Goal: Task Accomplishment & Management: Manage account settings

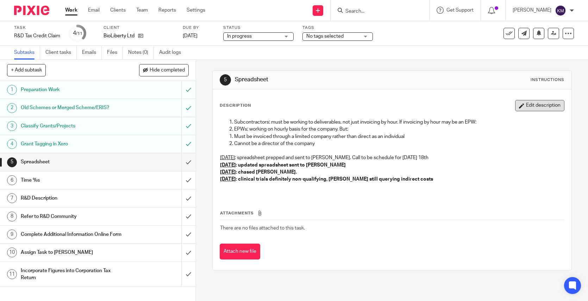
click at [532, 105] on button "Edit description" at bounding box center [539, 105] width 49 height 11
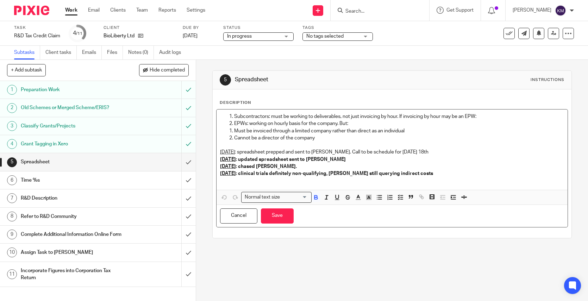
click at [453, 165] on p "[DATE] : chased [PERSON_NAME]." at bounding box center [392, 166] width 344 height 7
click at [434, 173] on p "[DATE] : clinical trials definitely non-qualifying, [PERSON_NAME] still queryin…" at bounding box center [392, 173] width 344 height 7
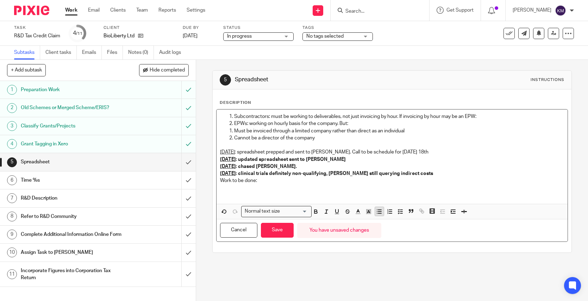
click at [377, 213] on icon "button" at bounding box center [379, 211] width 6 height 6
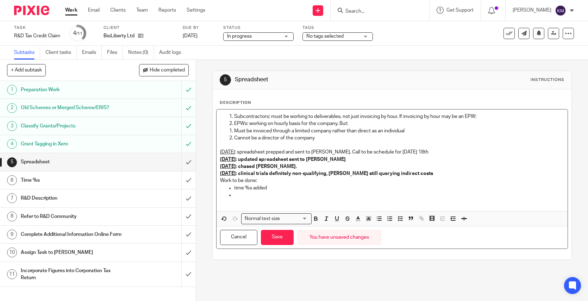
click at [247, 198] on p at bounding box center [392, 201] width 344 height 7
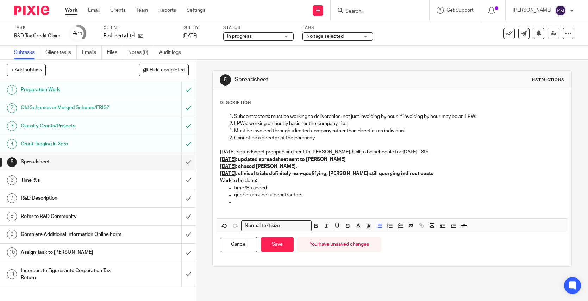
click at [307, 195] on p "queries around subcontractors" at bounding box center [399, 194] width 330 height 7
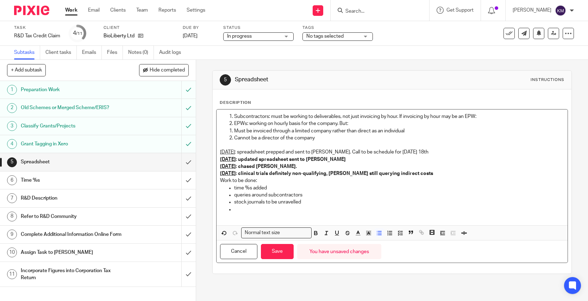
click at [230, 190] on ul "time %s added queries around subcontractors stock journals to be unravelled" at bounding box center [392, 198] width 344 height 29
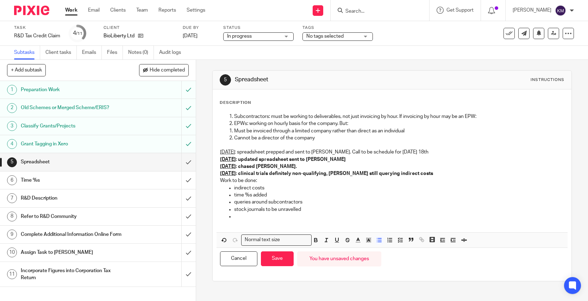
click at [240, 219] on p at bounding box center [399, 216] width 330 height 7
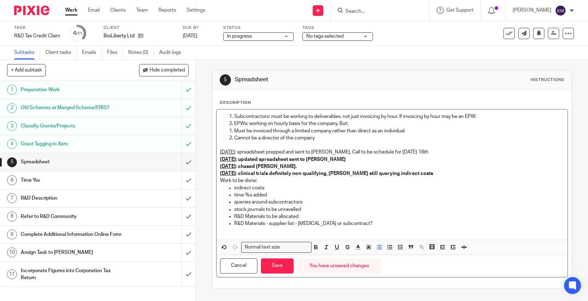
click at [315, 208] on p "stock journals to be unravelled" at bounding box center [399, 209] width 330 height 7
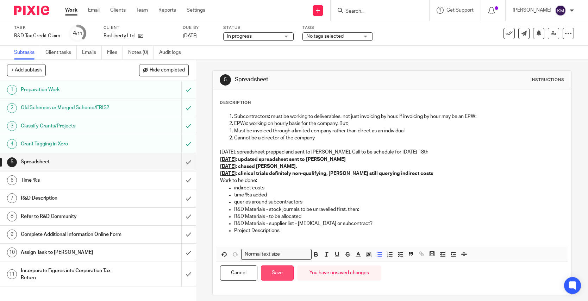
click at [271, 272] on button "Save" at bounding box center [277, 272] width 33 height 15
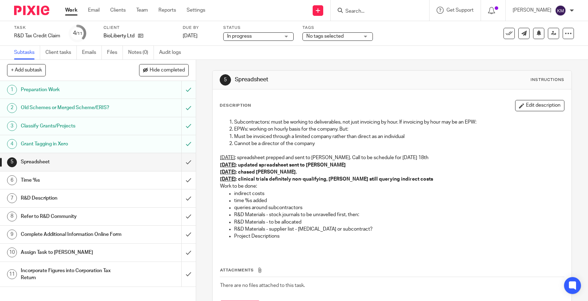
click at [350, 222] on p "R&D Materials - to be allocated" at bounding box center [399, 222] width 330 height 7
click at [254, 222] on p "R&D Materials - to be allocated" at bounding box center [399, 222] width 330 height 7
click at [272, 146] on p "Cannot be a director of the company" at bounding box center [399, 143] width 330 height 7
click at [406, 173] on p "[DATE] : chased [PERSON_NAME]." at bounding box center [392, 172] width 344 height 7
click at [352, 149] on p at bounding box center [392, 150] width 344 height 7
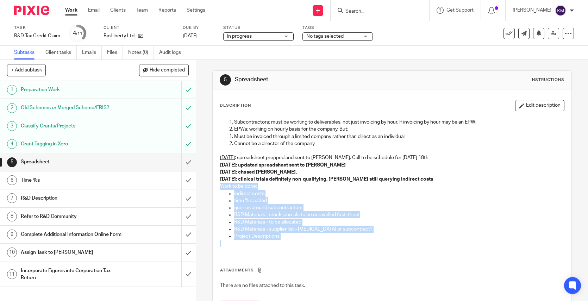
drag, startPoint x: 215, startPoint y: 185, endPoint x: 301, endPoint y: 242, distance: 102.6
click at [301, 242] on div "Subcontractors: must be working to deliverables, not just invoicing by hour. If…" at bounding box center [391, 183] width 351 height 137
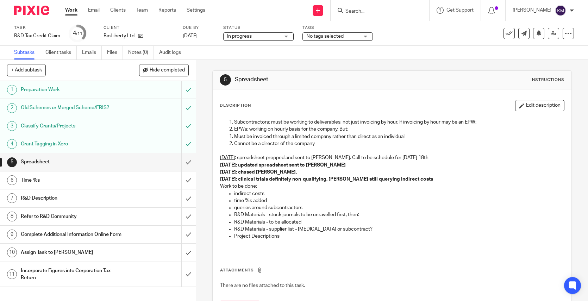
click at [507, 172] on p "[DATE] : chased [PERSON_NAME]." at bounding box center [392, 172] width 344 height 7
click at [533, 103] on button "Edit description" at bounding box center [539, 105] width 49 height 11
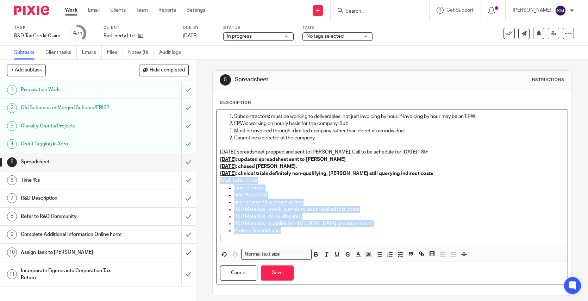
drag, startPoint x: 217, startPoint y: 180, endPoint x: 362, endPoint y: 250, distance: 160.5
click at [361, 250] on div "Subcontractors: must be working to deliverables, not just invoicing by hour. If…" at bounding box center [391, 185] width 351 height 152
click at [371, 189] on p "indirect costs" at bounding box center [399, 187] width 330 height 7
click at [240, 195] on strong "time %s added" at bounding box center [251, 194] width 34 height 5
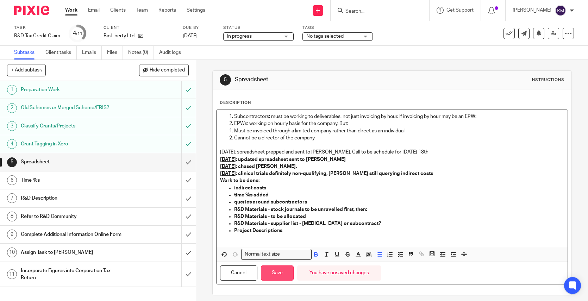
click at [274, 269] on button "Save" at bounding box center [277, 272] width 33 height 15
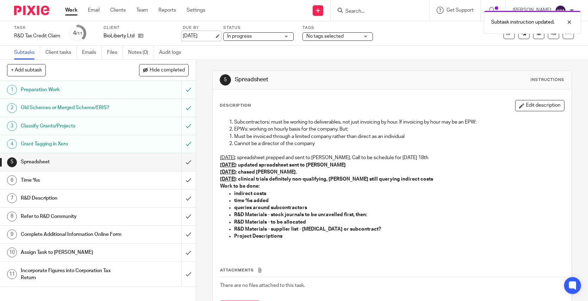
click at [201, 35] on link "[DATE]" at bounding box center [199, 35] width 32 height 7
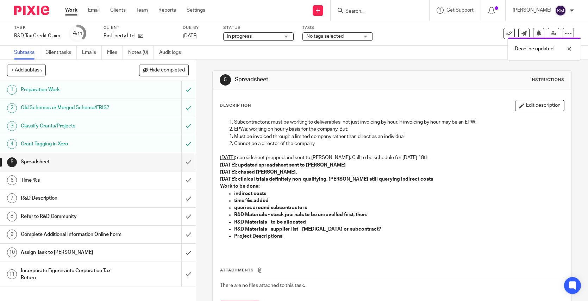
click at [36, 9] on img at bounding box center [31, 11] width 35 height 10
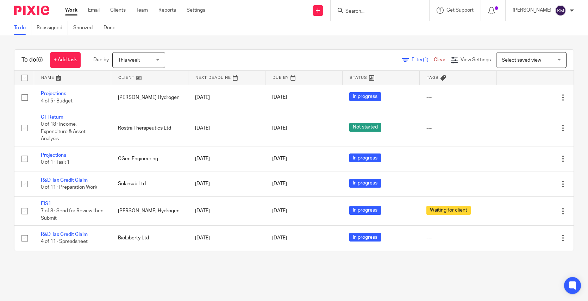
click at [100, 273] on main "To do Reassigned Snoozed Done To do (6) + Add task Due by This week This week T…" at bounding box center [294, 150] width 588 height 301
